Goal: Task Accomplishment & Management: Use online tool/utility

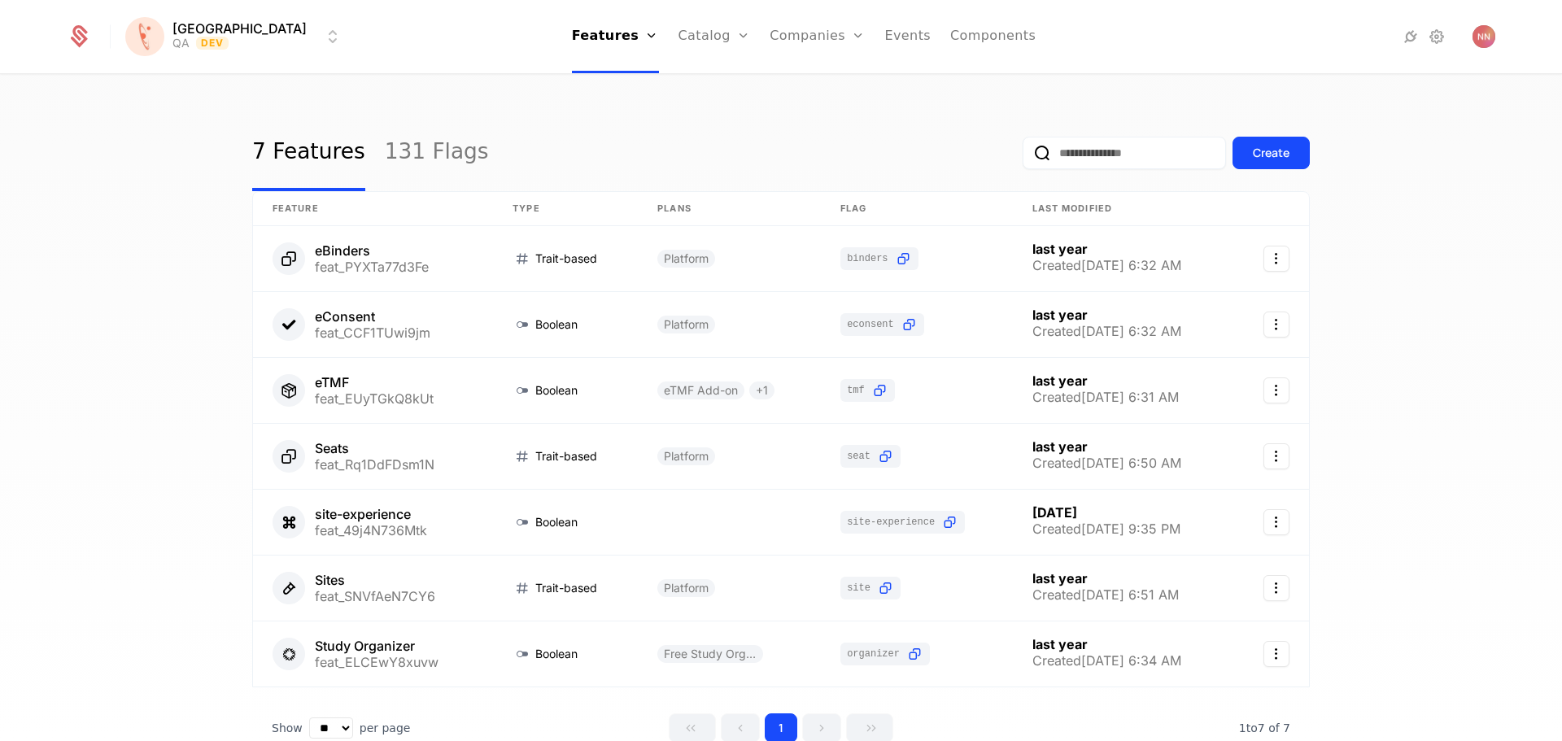
click at [219, 39] on html "[PERSON_NAME] QA Dev Features Features Flags Catalog Plans Add Ons Credits Conf…" at bounding box center [781, 370] width 1562 height 741
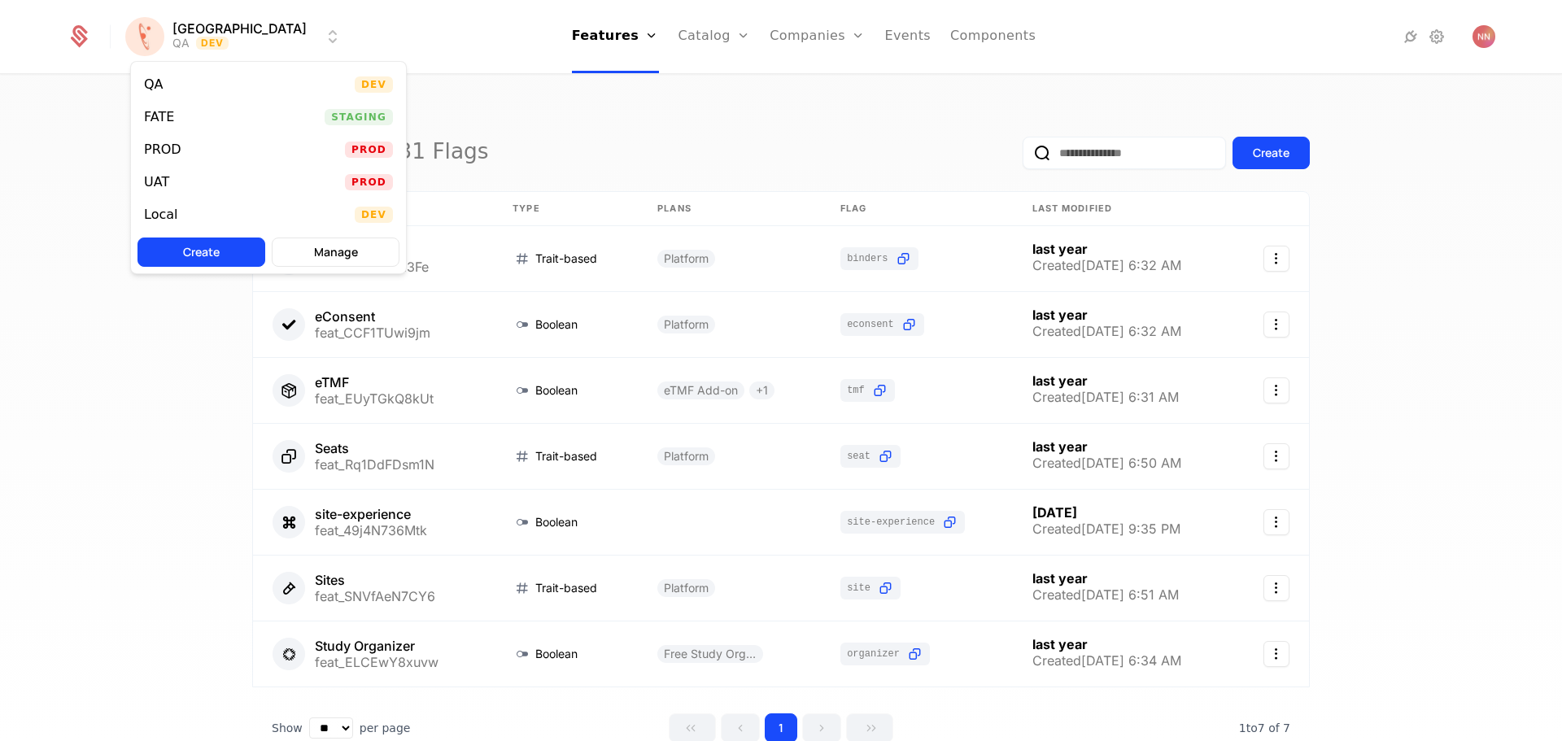
click at [164, 116] on div "FATE" at bounding box center [159, 117] width 30 height 13
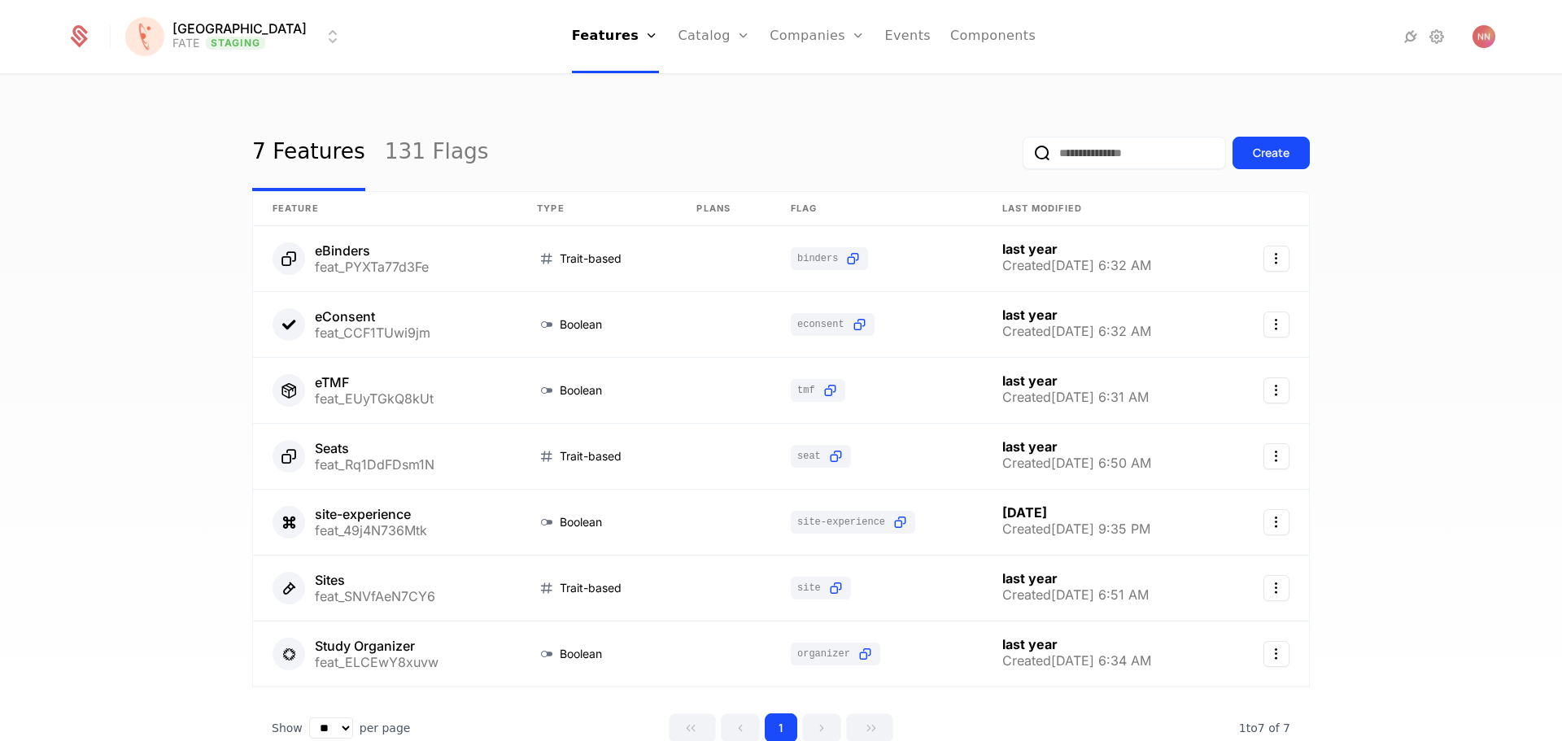
click at [1061, 152] on input "email" at bounding box center [1124, 153] width 203 height 33
click at [395, 155] on link "131 Flags" at bounding box center [437, 153] width 104 height 76
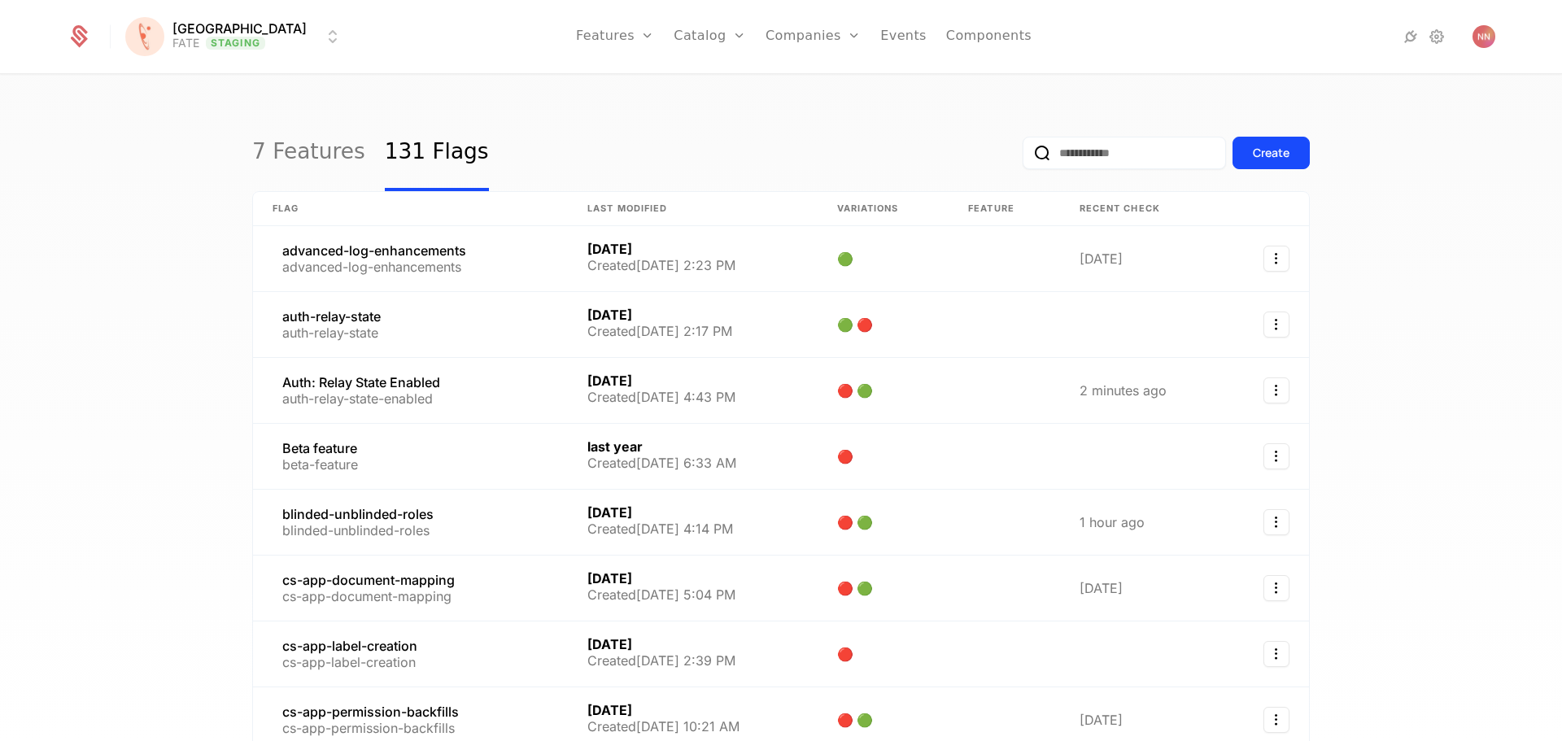
click at [1102, 155] on input "email" at bounding box center [1124, 153] width 203 height 33
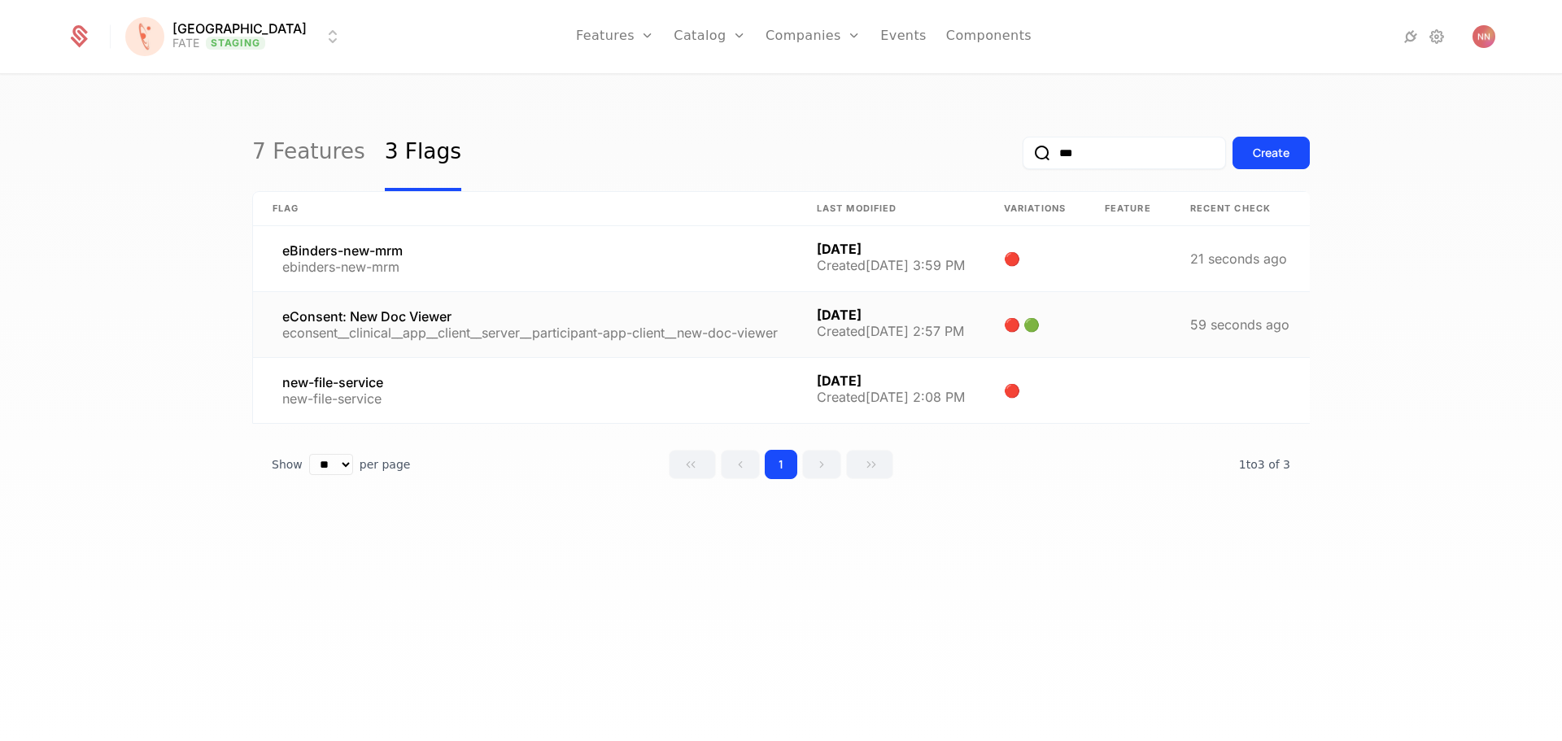
type input "***"
click at [325, 312] on link at bounding box center [525, 324] width 544 height 65
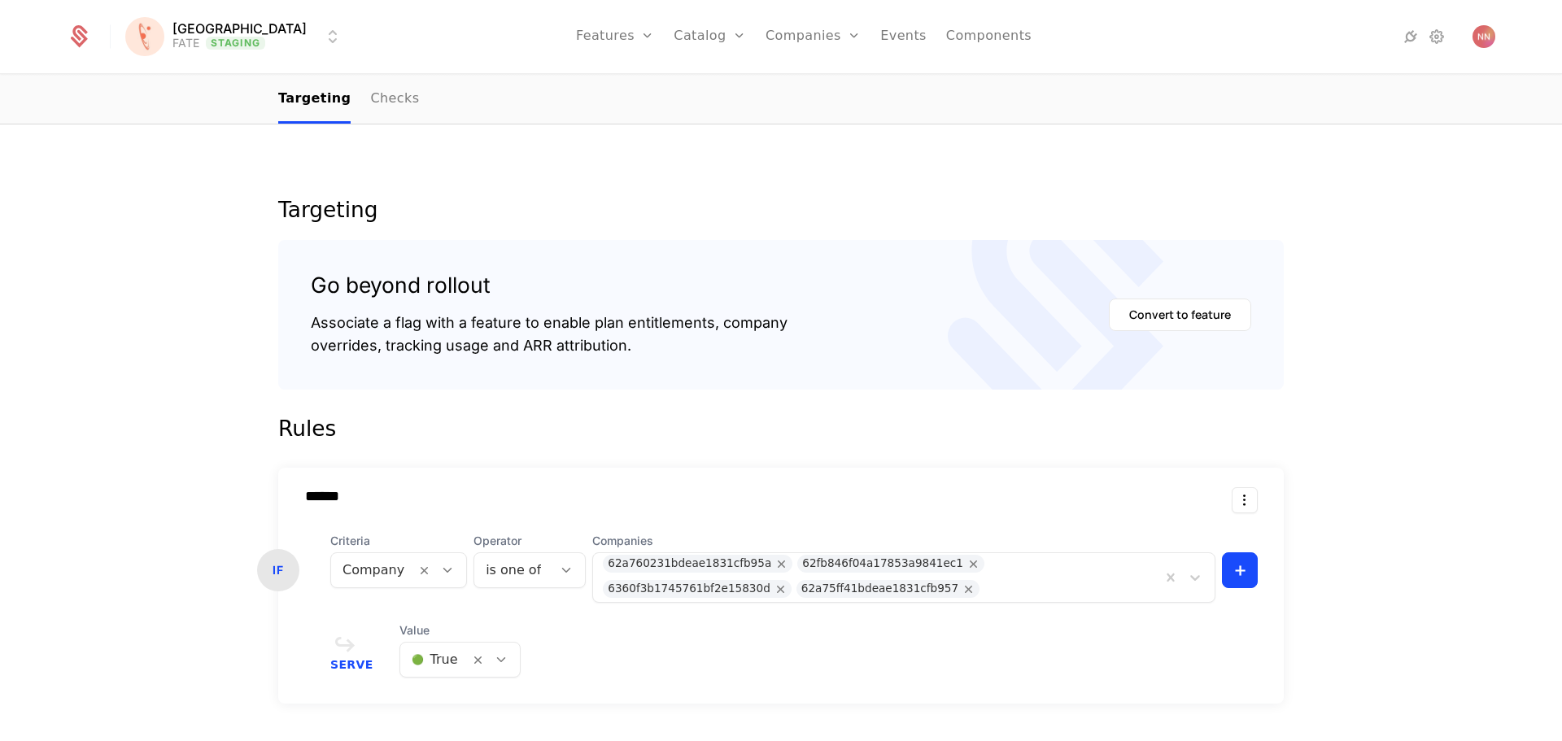
scroll to position [244, 0]
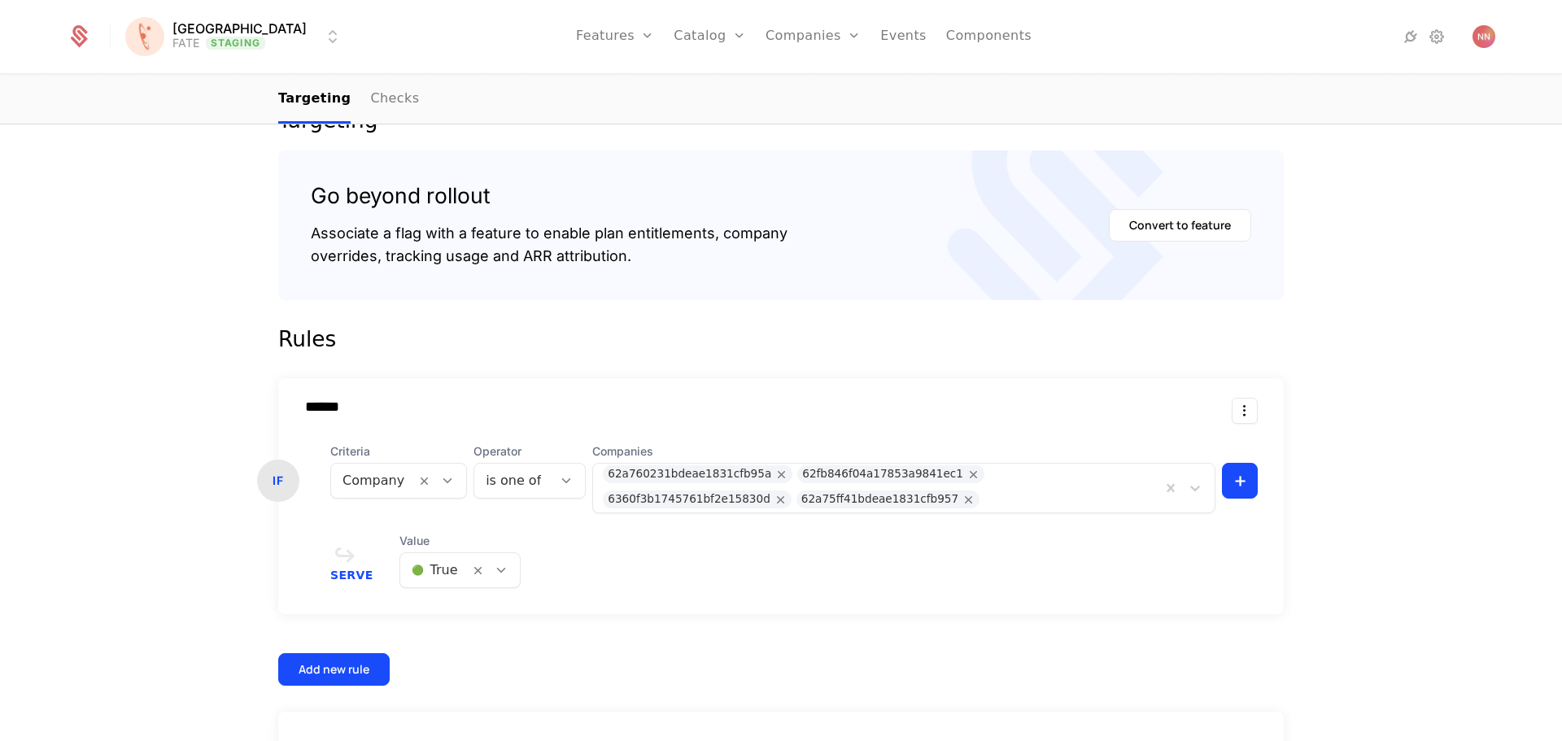
click at [984, 488] on div at bounding box center [1067, 499] width 167 height 23
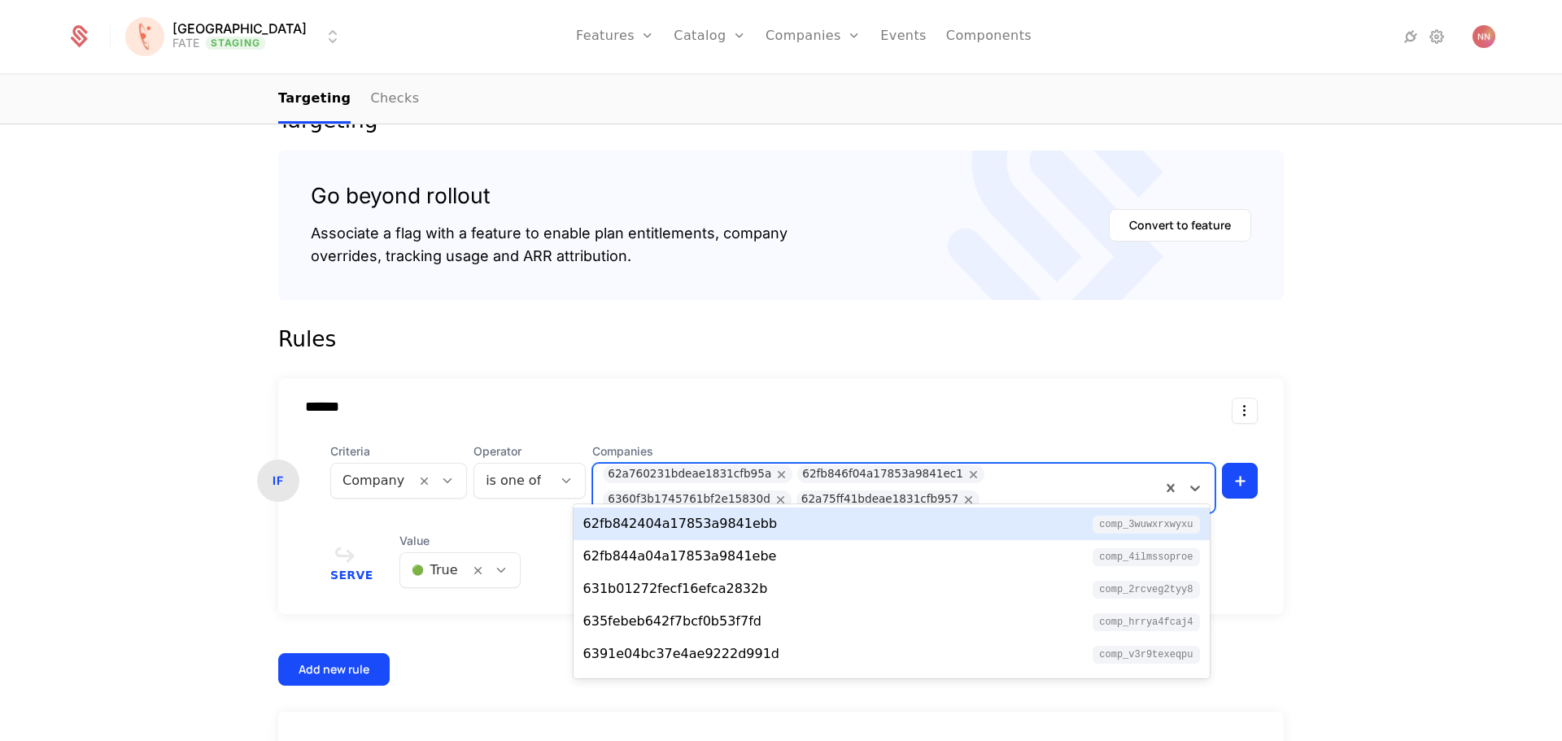
paste input "**********"
type input "**********"
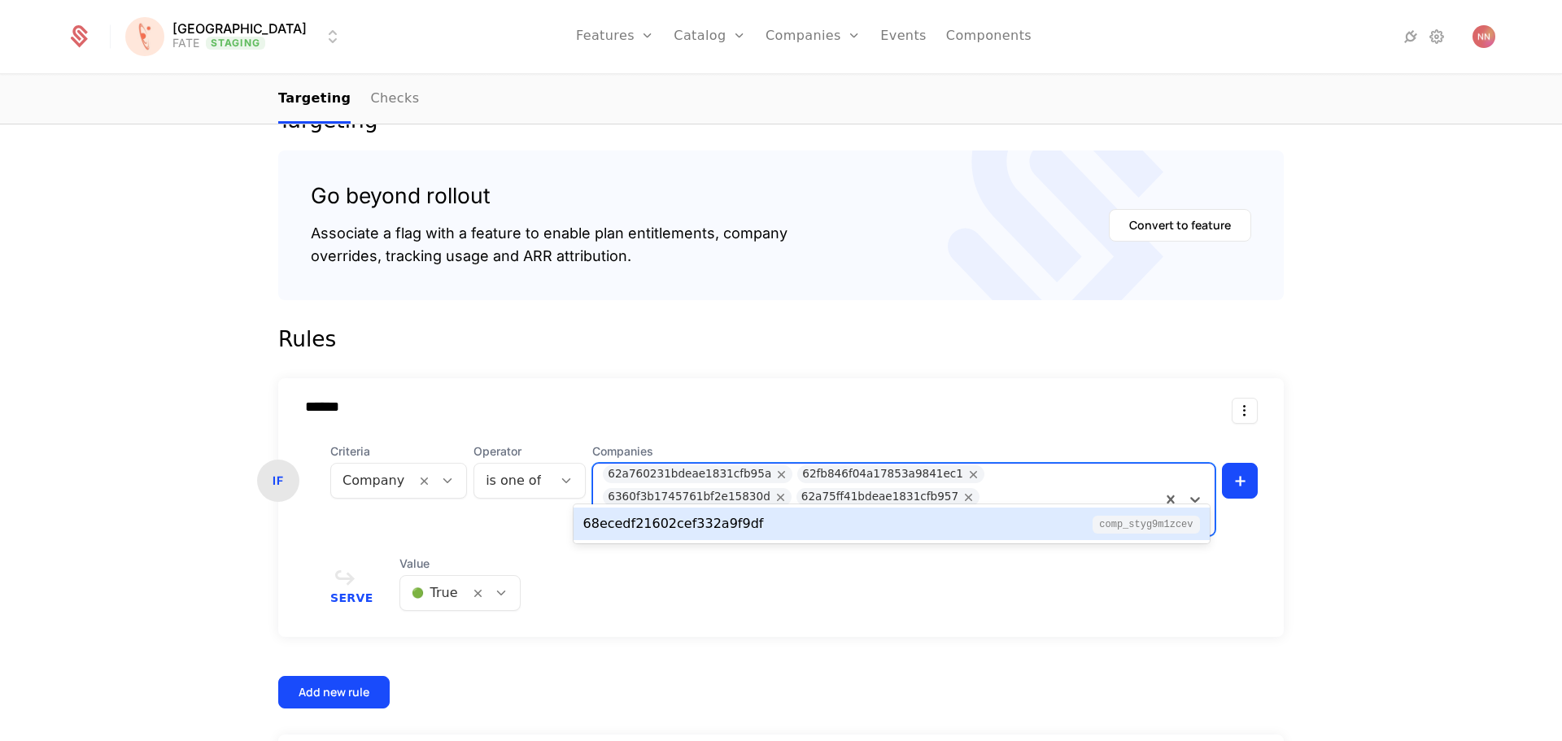
click at [781, 528] on div "68ecedf21602cef332a9f9df comp_STYG9M1zcEV" at bounding box center [891, 524] width 617 height 20
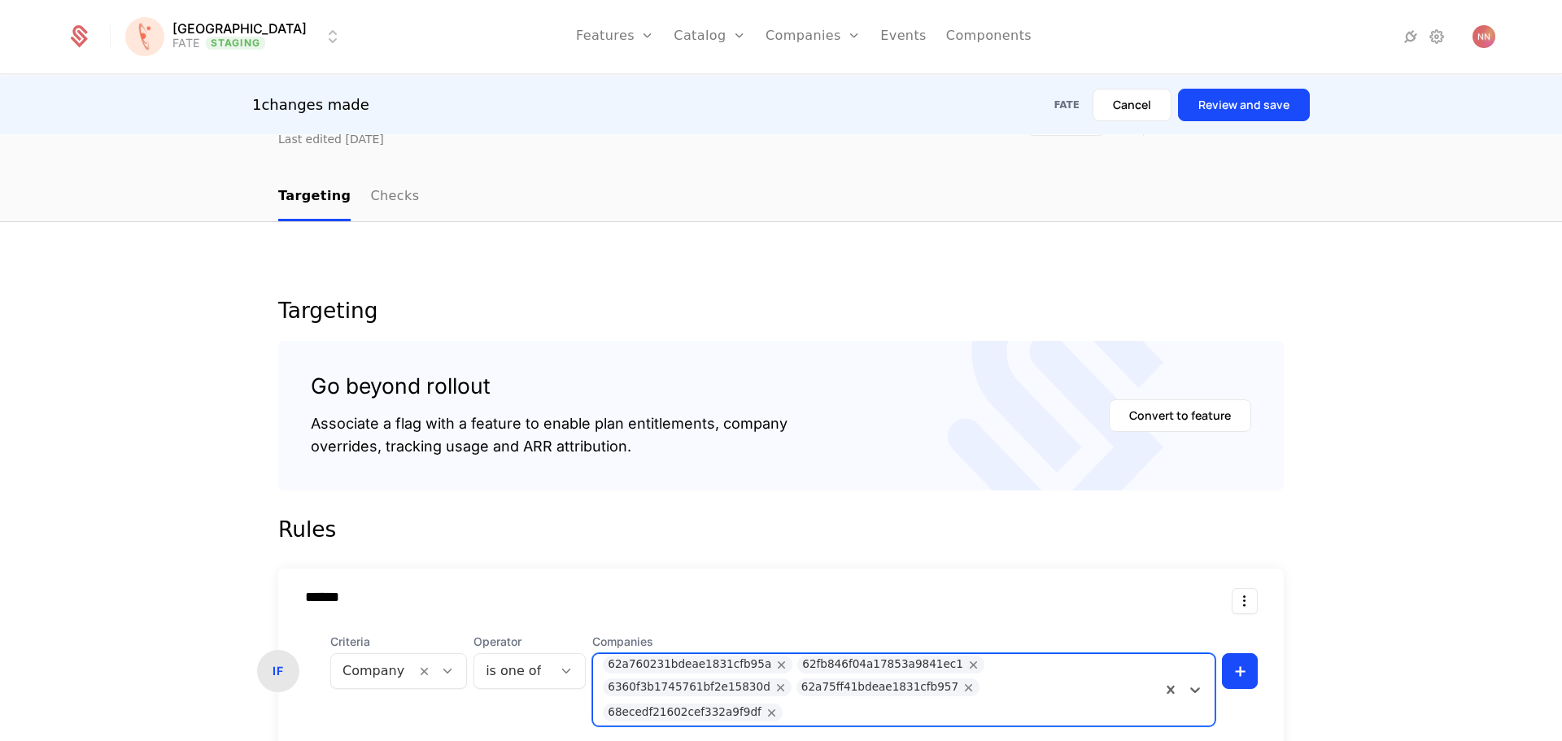
scroll to position [81, 0]
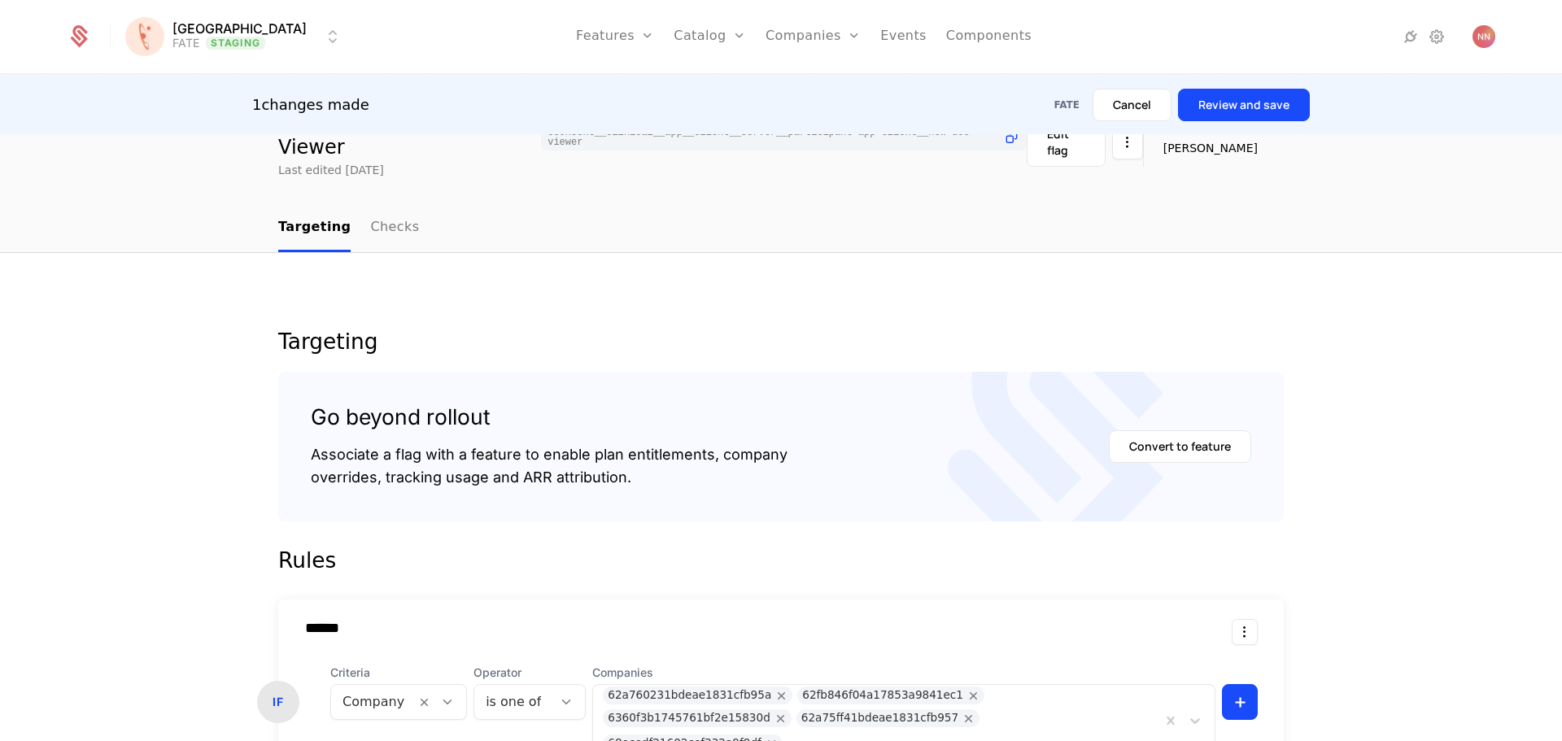
click at [1269, 108] on button "Review and save" at bounding box center [1244, 105] width 132 height 33
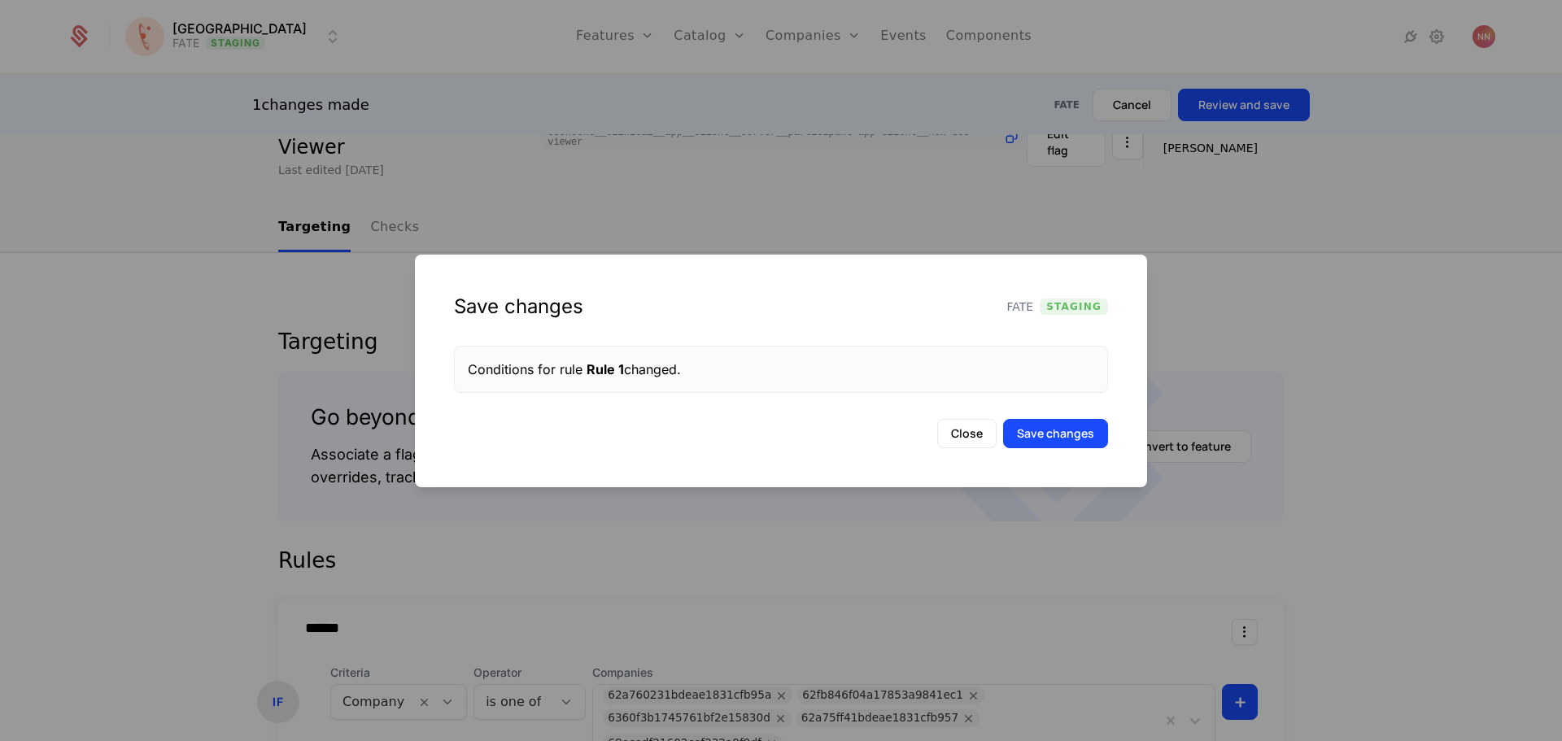
click at [1073, 429] on button "Save changes" at bounding box center [1055, 433] width 105 height 29
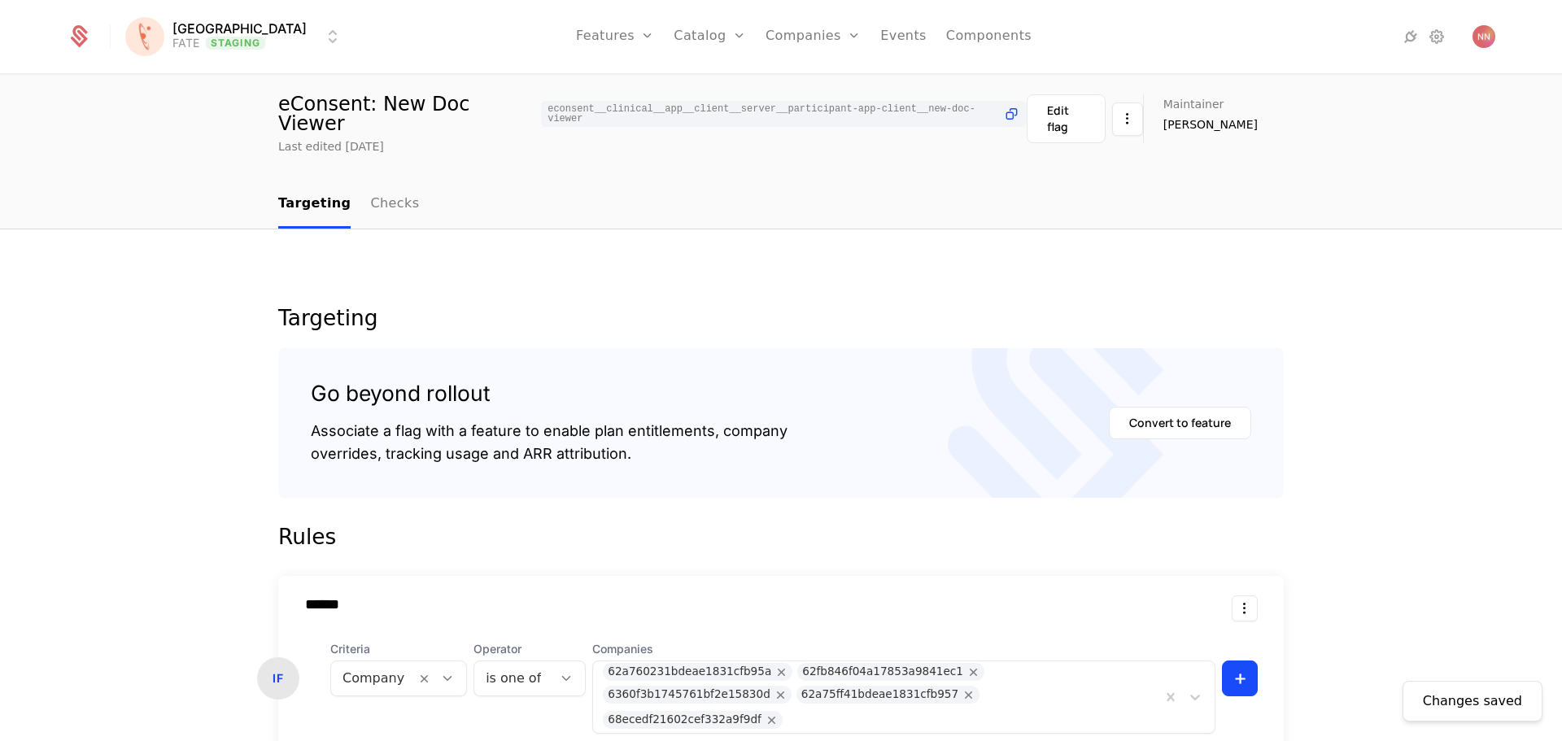
scroll to position [0, 0]
